Goal: Task Accomplishment & Management: Manage account settings

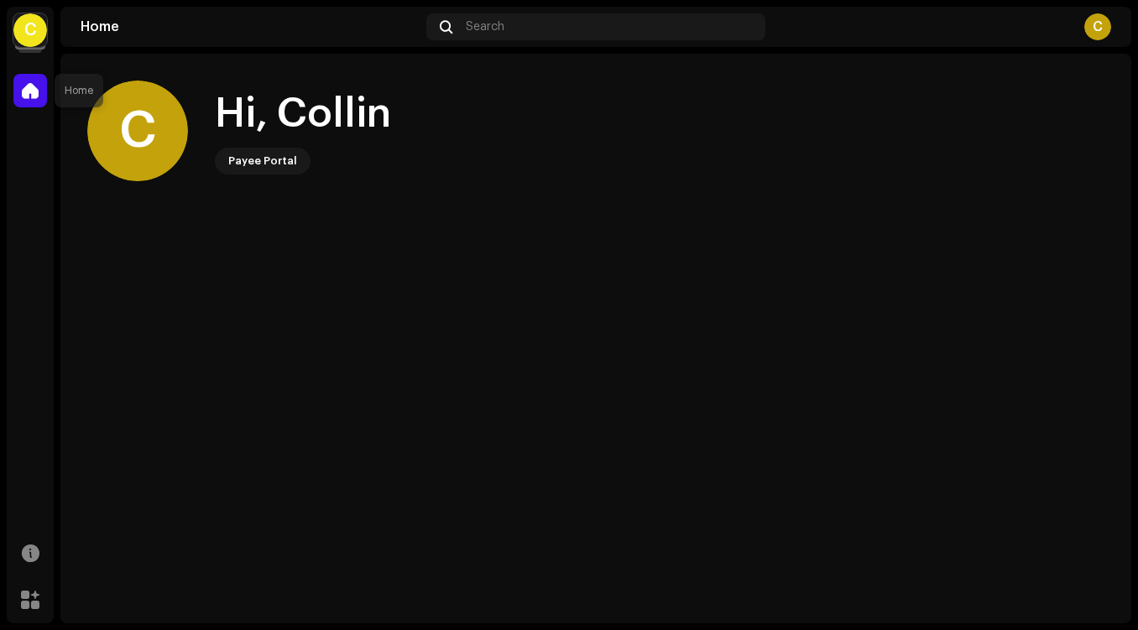
click at [37, 95] on span at bounding box center [30, 90] width 17 height 13
click at [271, 146] on div "Hi, Collin Payee Portal" at bounding box center [303, 130] width 176 height 87
click at [251, 105] on div "Hi, Collin" at bounding box center [303, 114] width 176 height 54
click at [163, 112] on div "C" at bounding box center [137, 131] width 101 height 101
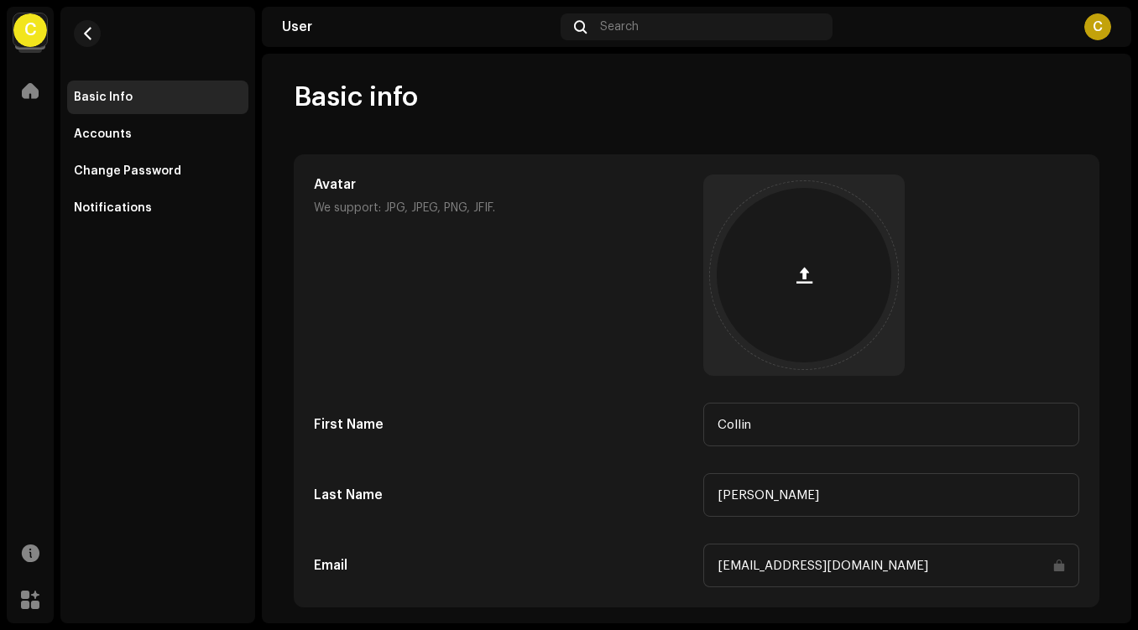
click at [268, 157] on div "Basic info Avatar We support: JPG, JPEG, PNG, JFIF. First Name Collin Last Name…" at bounding box center [696, 406] width 859 height 651
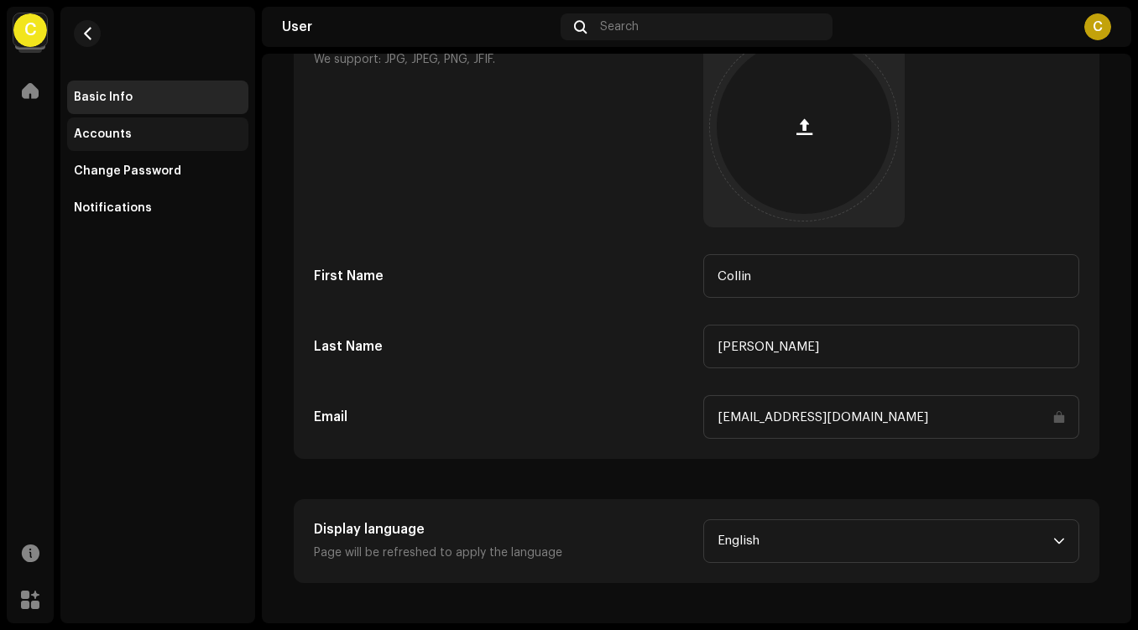
scroll to position [148, 0]
click at [150, 136] on div "Accounts" at bounding box center [158, 134] width 168 height 13
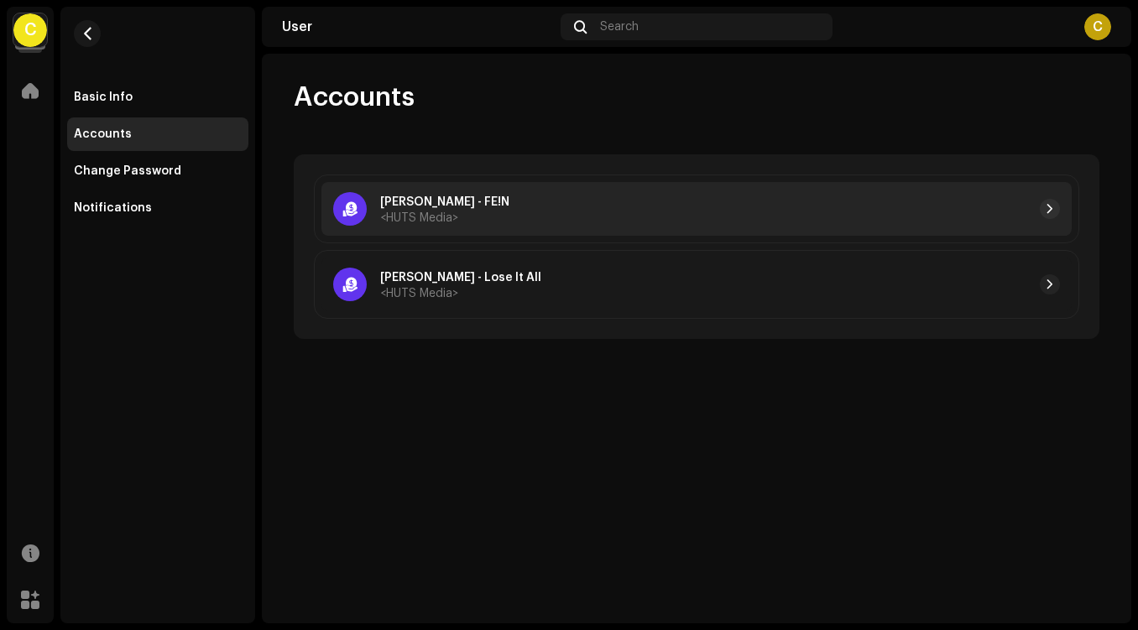
click at [475, 196] on p "[PERSON_NAME] - FE!N" at bounding box center [444, 203] width 129 height 18
click at [509, 206] on div at bounding box center [784, 209] width 550 height 20
click at [1048, 213] on span "button" at bounding box center [1049, 208] width 10 height 13
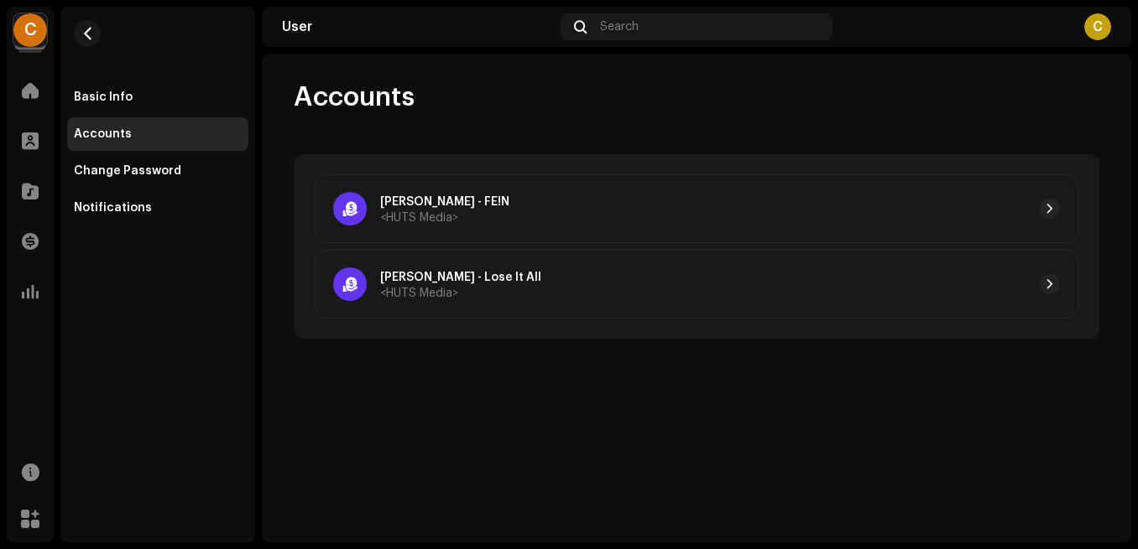
click at [723, 117] on div "Accounts [PERSON_NAME] - FE!N <HUTS Media> [PERSON_NAME] - Lose It All <HUTS Me…" at bounding box center [696, 210] width 859 height 258
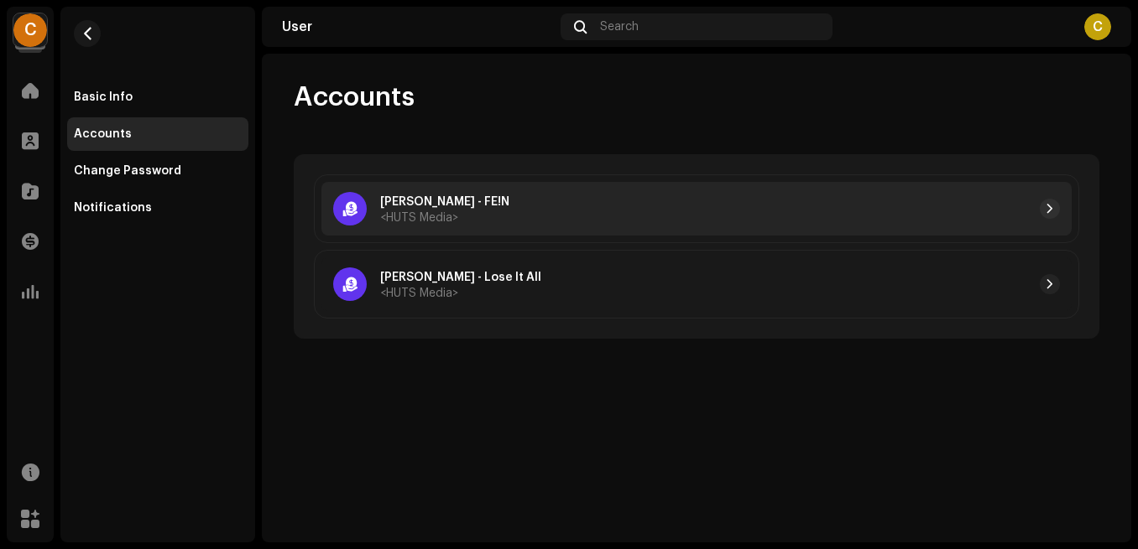
click at [1060, 215] on div "[PERSON_NAME] - FE!N <HUTS Media>" at bounding box center [696, 209] width 750 height 54
click at [1053, 210] on span "button" at bounding box center [1049, 208] width 10 height 13
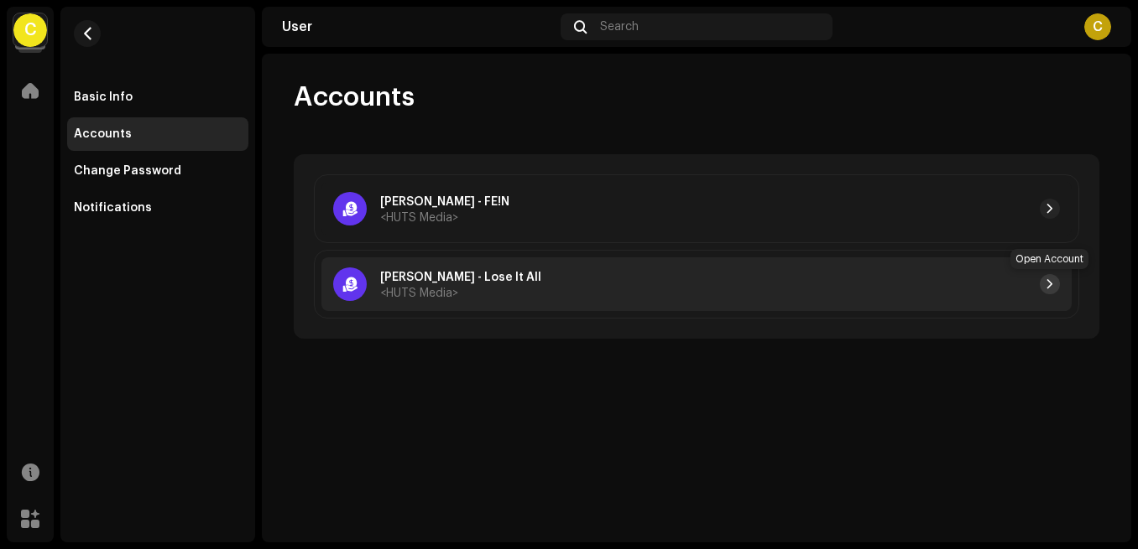
click at [1047, 284] on span "button" at bounding box center [1049, 284] width 10 height 13
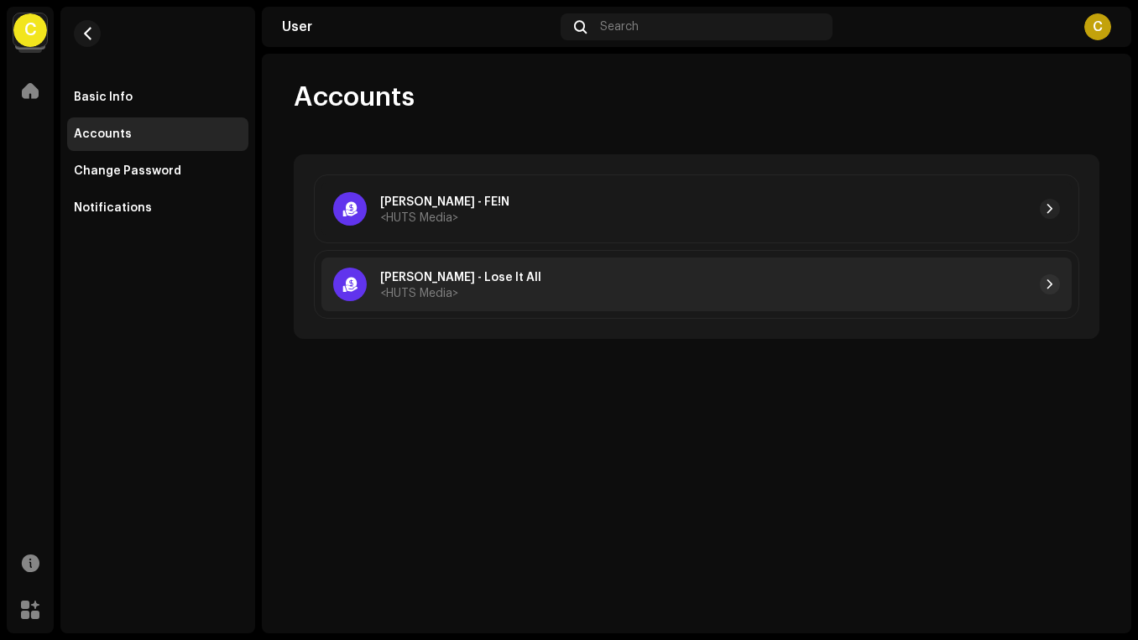
click at [378, 284] on div "Collin Bailly - Lose It All <HUTS Media>" at bounding box center [437, 285] width 208 height 34
click at [456, 283] on p "[PERSON_NAME] - Lose It All" at bounding box center [460, 278] width 161 height 18
click at [614, 279] on div at bounding box center [800, 284] width 518 height 20
click at [1053, 276] on button "button" at bounding box center [1049, 284] width 20 height 20
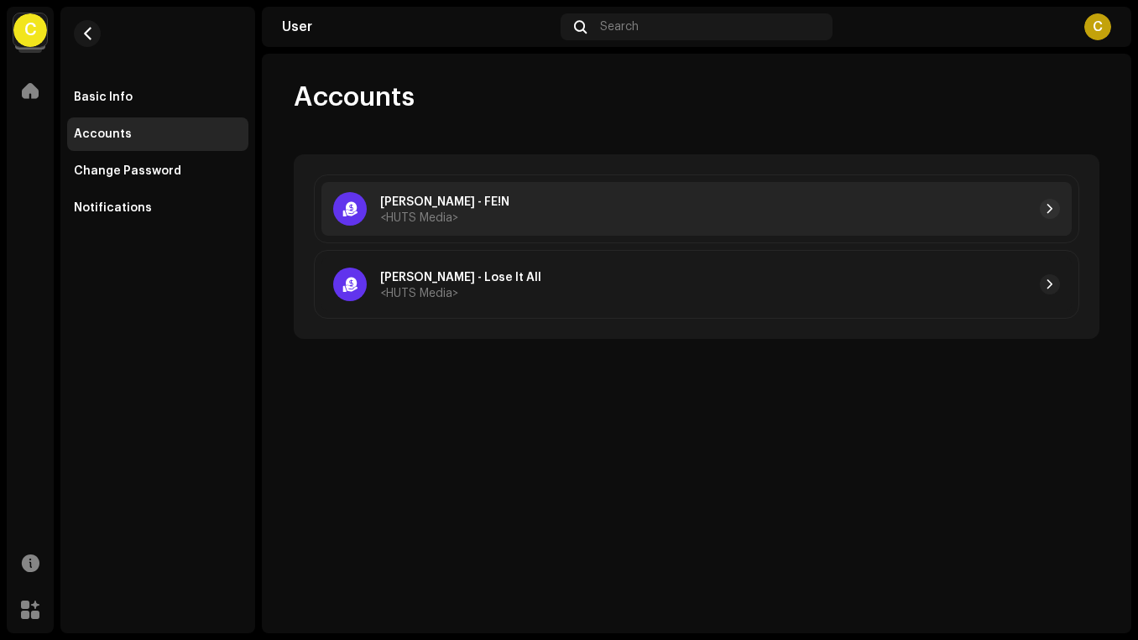
click at [345, 203] on div at bounding box center [350, 209] width 34 height 34
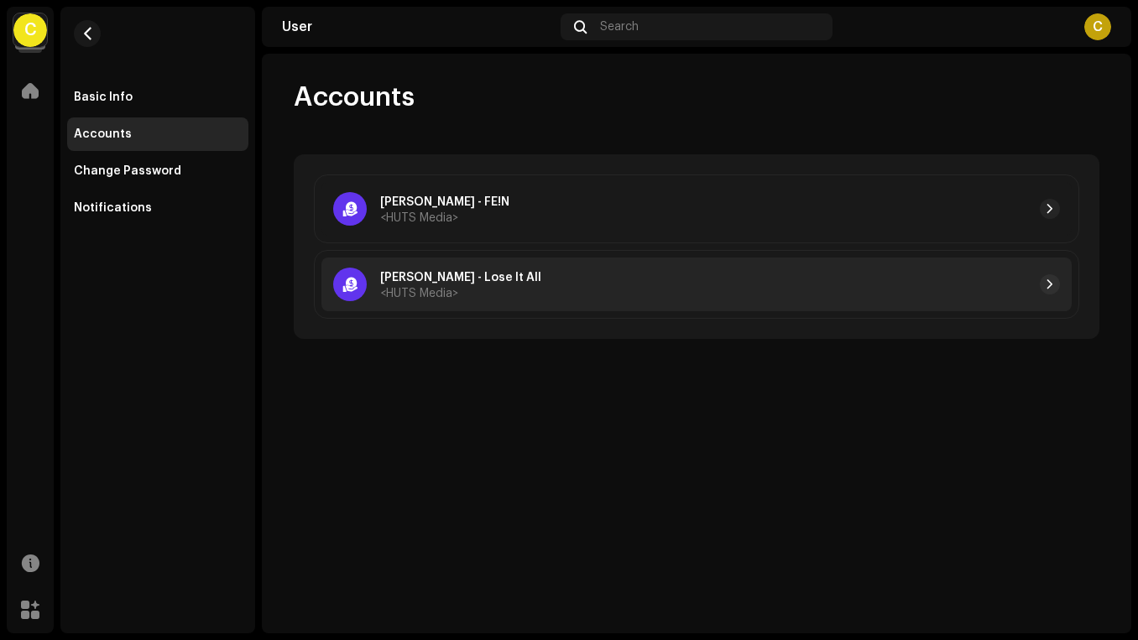
click at [346, 279] on div at bounding box center [350, 285] width 34 height 34
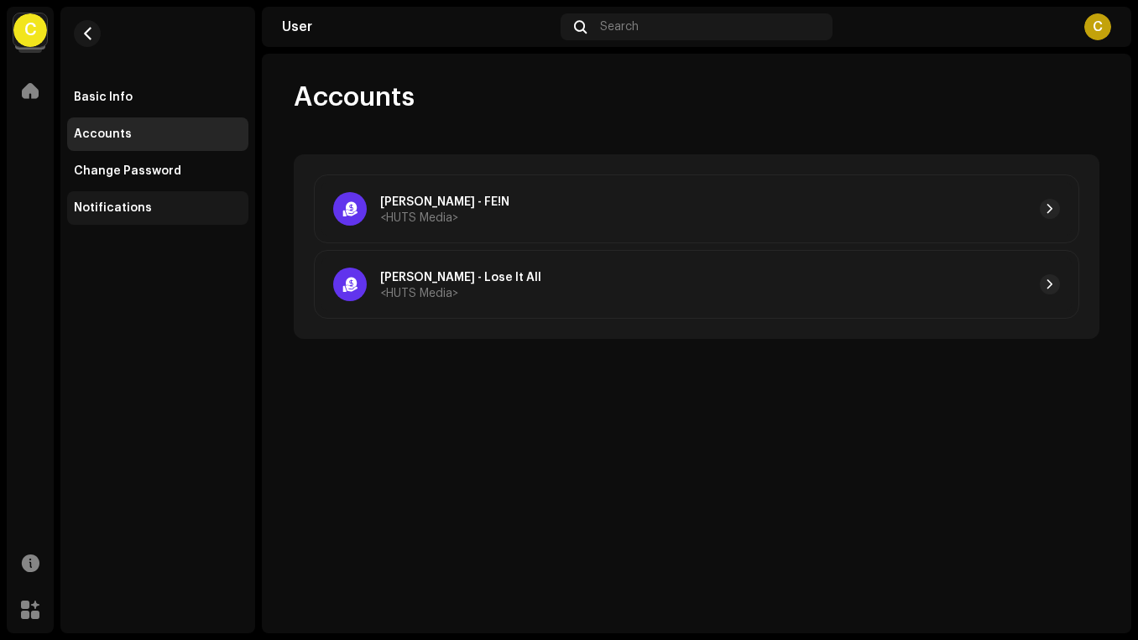
click at [125, 209] on div "Notifications" at bounding box center [113, 207] width 78 height 13
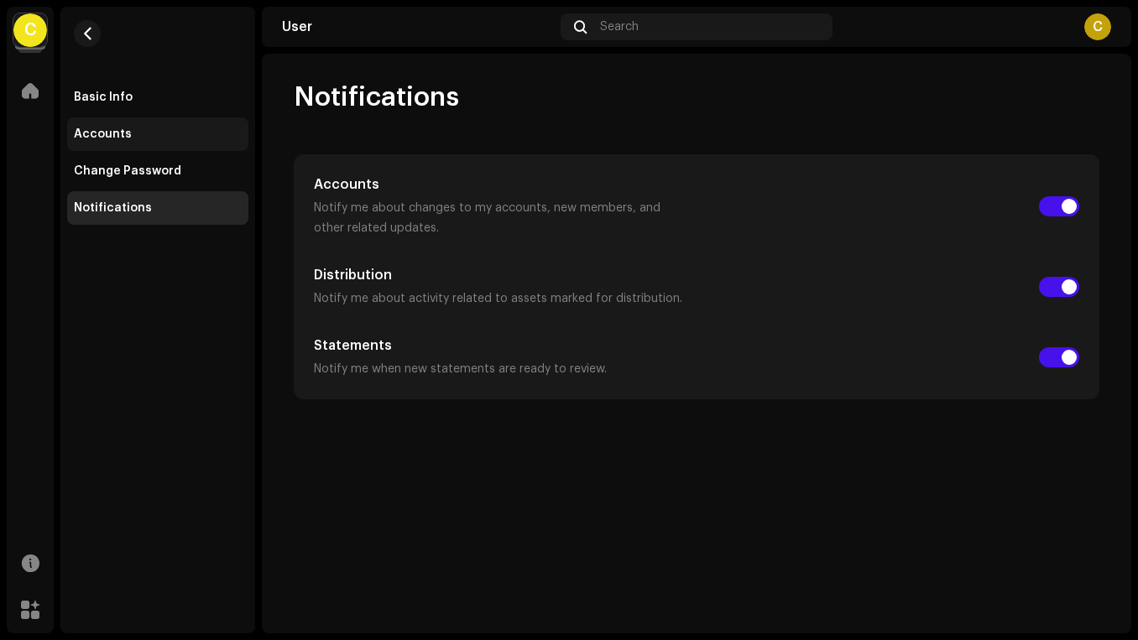
click at [135, 138] on div "Accounts" at bounding box center [158, 134] width 168 height 13
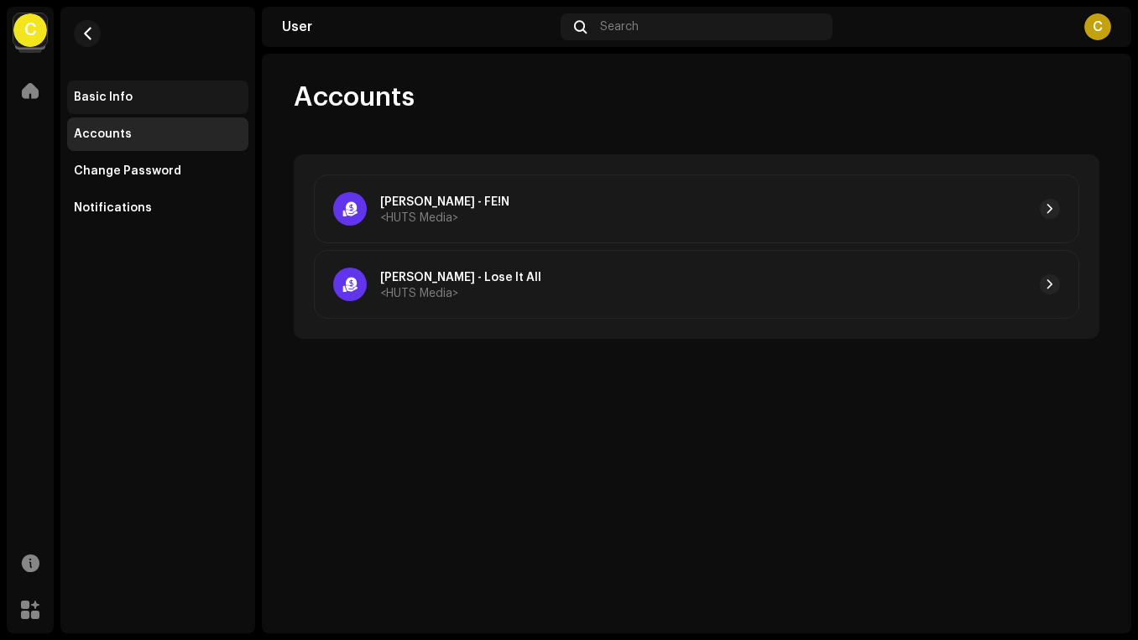
click at [148, 89] on div "Basic Info" at bounding box center [157, 98] width 181 height 34
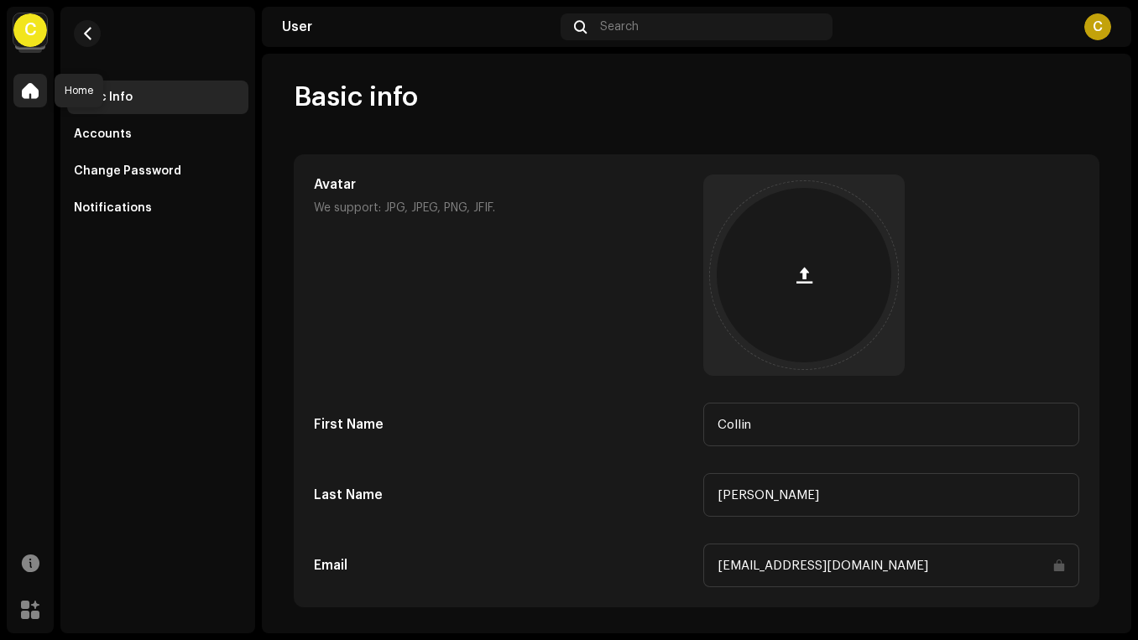
click at [39, 91] on div at bounding box center [30, 91] width 34 height 34
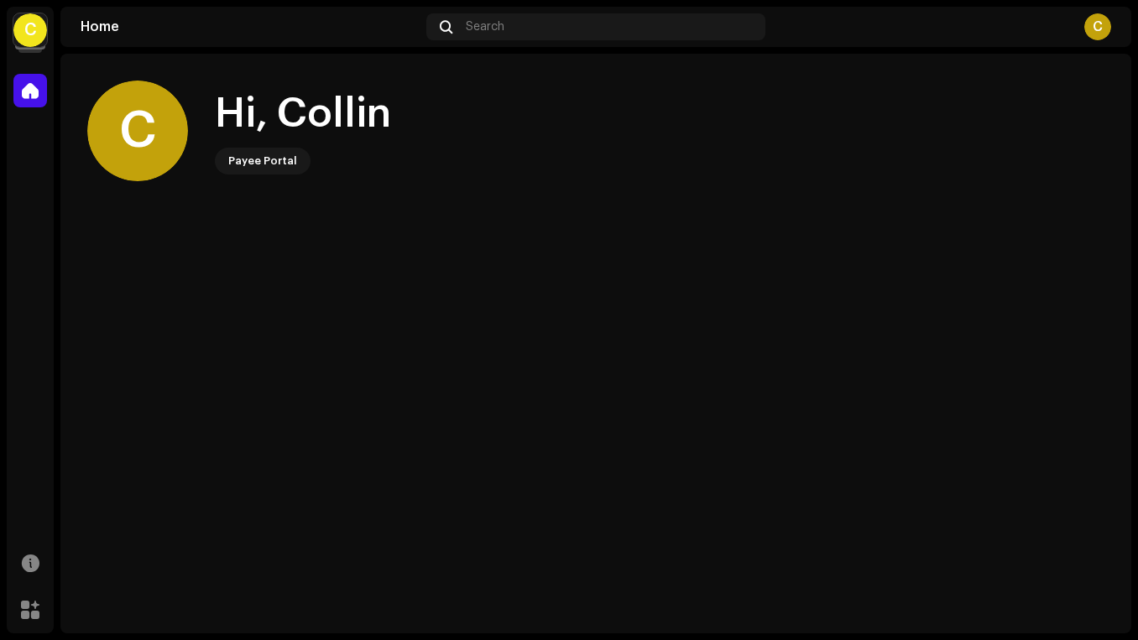
click at [272, 154] on div "Payee Portal" at bounding box center [262, 161] width 69 height 20
click at [41, 95] on div at bounding box center [30, 91] width 34 height 34
click at [41, 39] on div "C" at bounding box center [30, 30] width 34 height 34
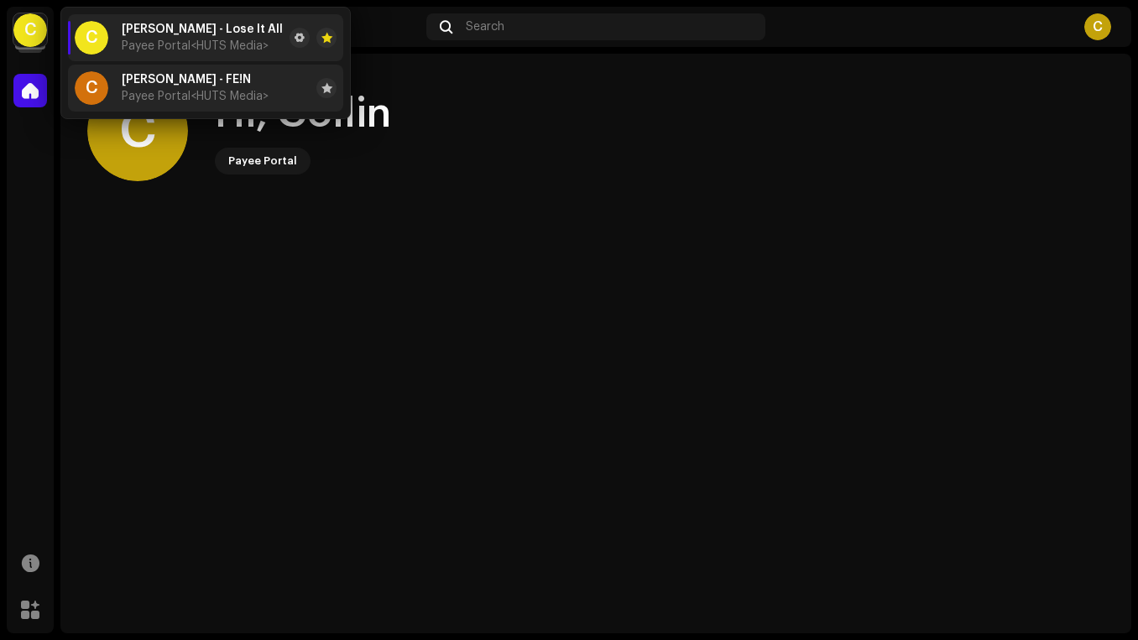
click at [248, 81] on div "Collin Bailly - FE!N Payee Portal <HUTS Media>" at bounding box center [195, 88] width 147 height 30
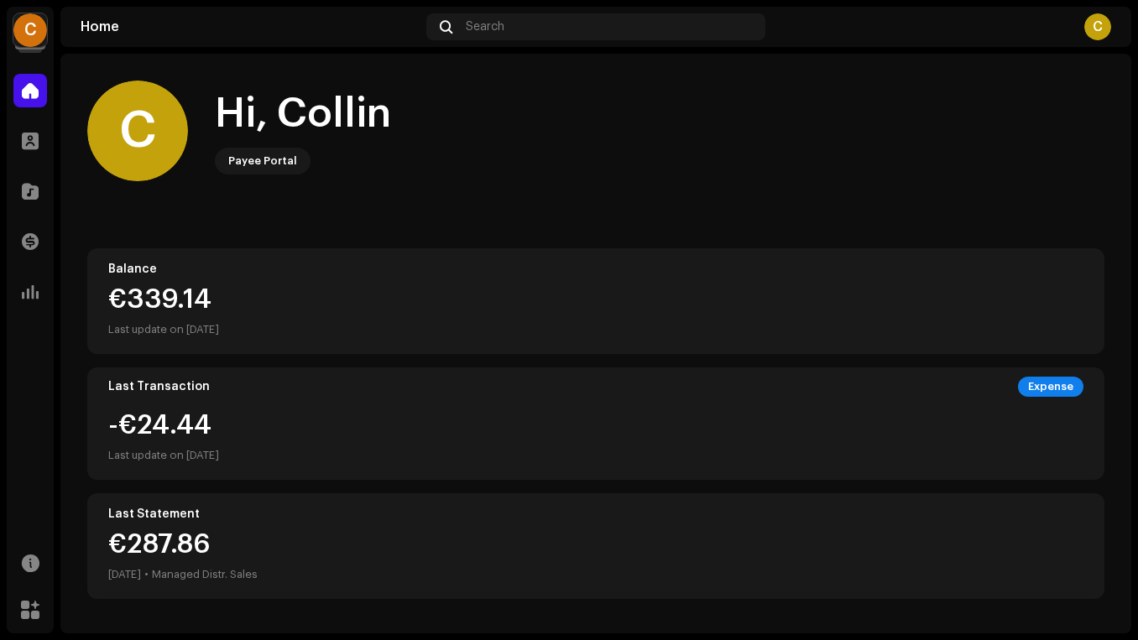
click at [34, 18] on div "C" at bounding box center [30, 30] width 34 height 34
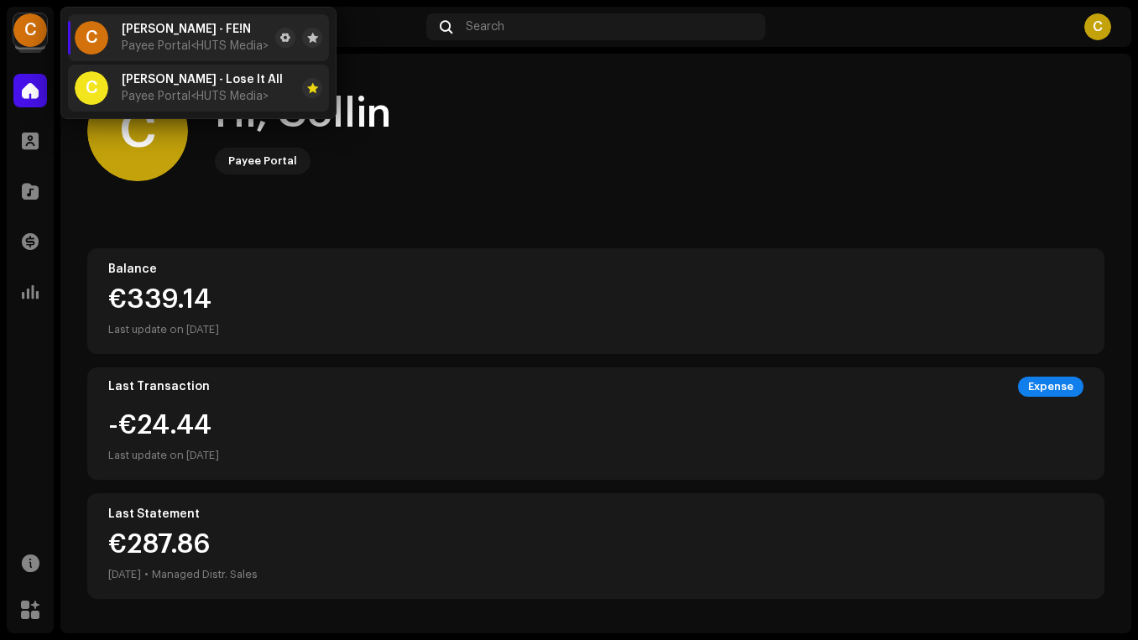
click at [211, 88] on div "[PERSON_NAME] - Lose It All Payee Portal <HUTS Media>" at bounding box center [202, 88] width 161 height 30
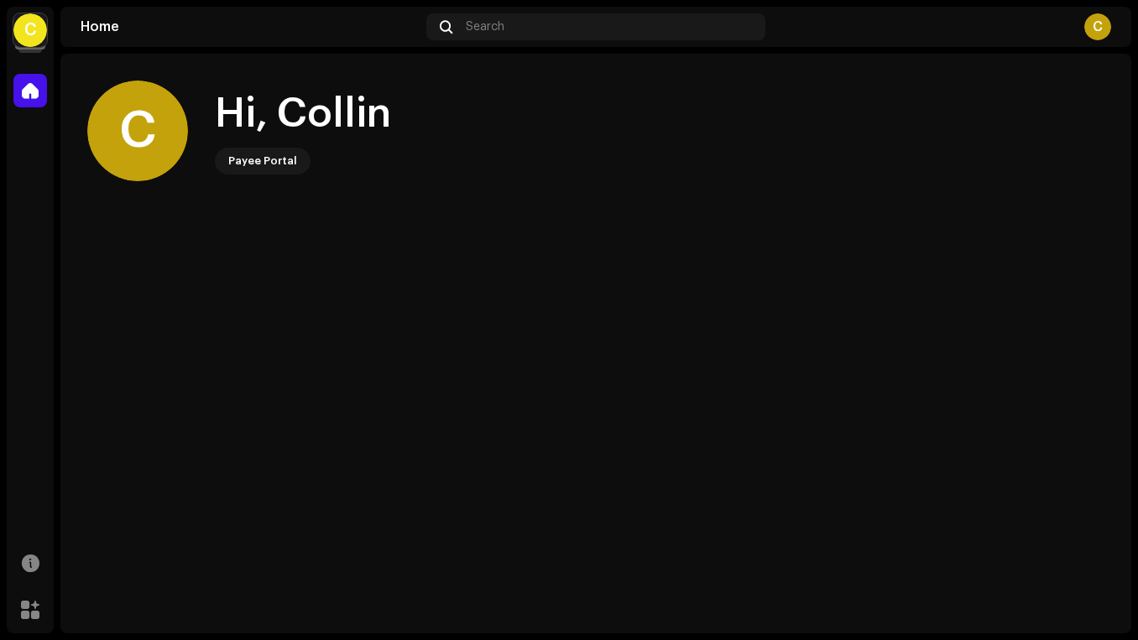
click at [42, 32] on div "C" at bounding box center [30, 30] width 34 height 34
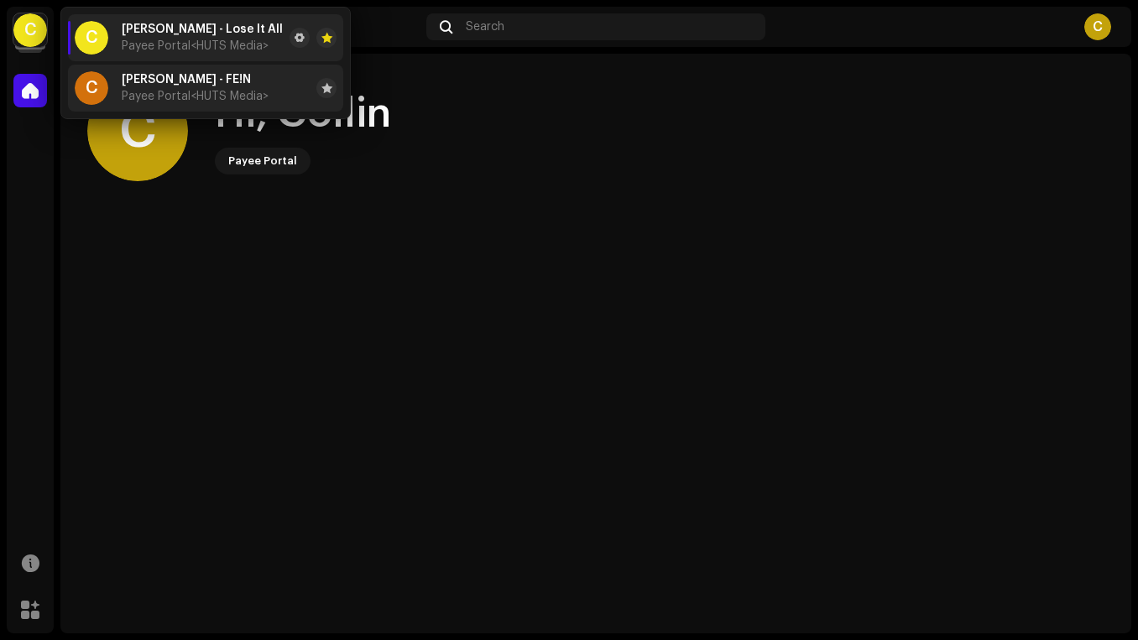
click at [198, 92] on span "<HUTS Media>" at bounding box center [229, 97] width 78 height 12
